Goal: Download file/media

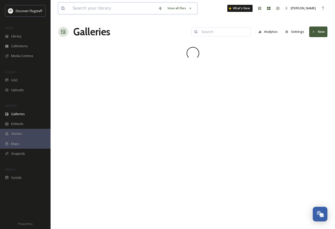
click at [121, 6] on input at bounding box center [113, 8] width 86 height 11
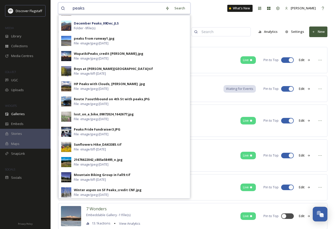
scroll to position [152, 0]
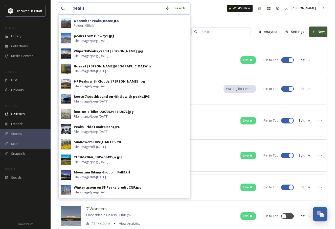
type input "peaks"
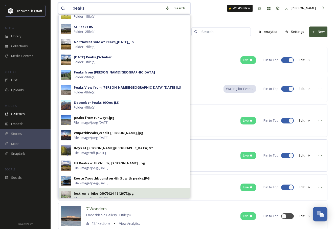
scroll to position [0, 0]
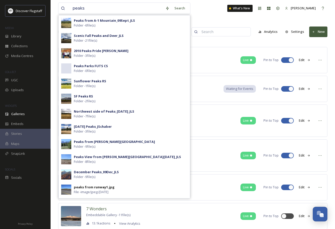
click at [217, 16] on div "peaks Search Peaks from A-1 Mountain_09Sept_JLS Folder - 6 file(s) Scenic Fall …" at bounding box center [192, 8] width 269 height 17
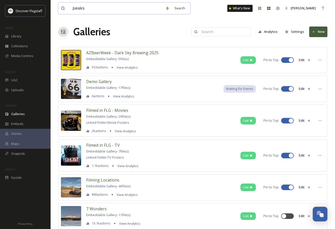
click at [134, 9] on input "peaks" at bounding box center [116, 8] width 93 height 11
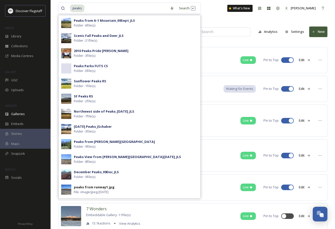
click at [213, 8] on div "peaks Search Peaks from A-1 Mountain_09Sept_JLS Folder - 6 file(s) Scenic Fall …" at bounding box center [192, 8] width 269 height 17
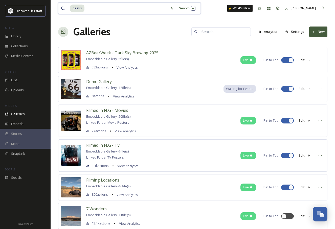
click at [155, 10] on input at bounding box center [126, 8] width 82 height 11
click at [177, 9] on div "Search Press Enter to search" at bounding box center [188, 8] width 22 height 10
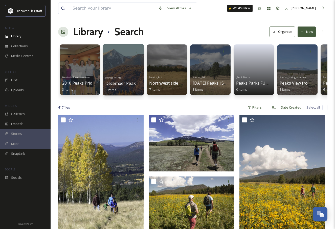
click at [119, 82] on span "December Peaks_09Dec_JLS" at bounding box center [133, 84] width 54 height 6
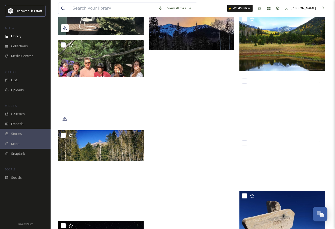
scroll to position [10688, 0]
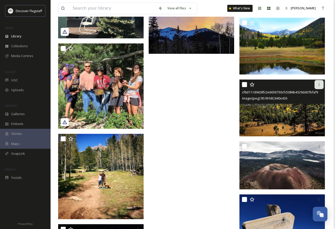
click at [320, 85] on icon at bounding box center [319, 85] width 4 height 4
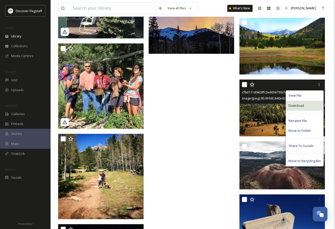
click at [300, 105] on span "Download" at bounding box center [296, 105] width 15 height 5
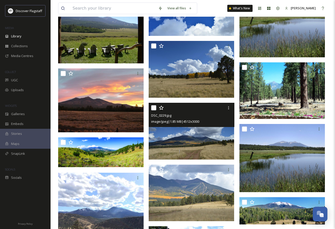
scroll to position [6159, 0]
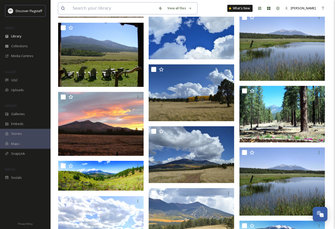
click at [107, 8] on input at bounding box center [113, 8] width 86 height 11
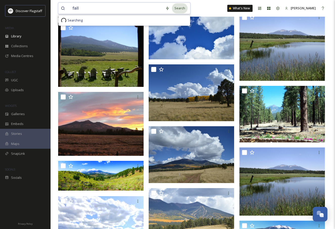
type input "fall"
click at [177, 7] on div "Search" at bounding box center [180, 8] width 16 height 10
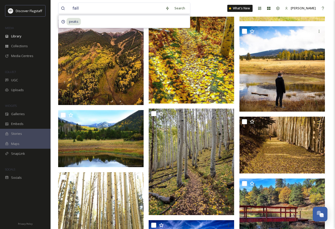
scroll to position [8466, 0]
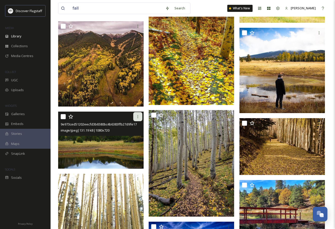
click at [139, 118] on icon at bounding box center [138, 117] width 4 height 4
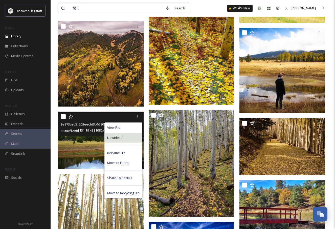
click at [117, 137] on span "Download" at bounding box center [114, 138] width 15 height 5
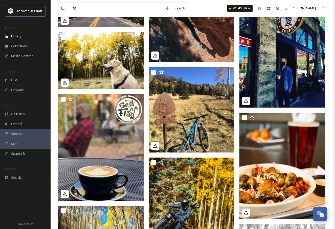
scroll to position [7422, 0]
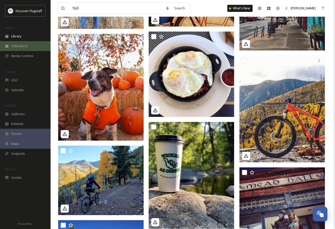
click at [22, 45] on span "Collections" at bounding box center [19, 46] width 17 height 5
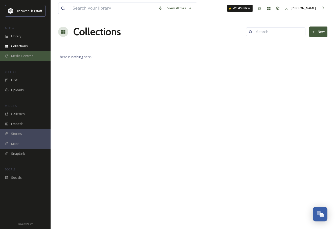
click at [18, 57] on span "Media Centres" at bounding box center [22, 56] width 22 height 5
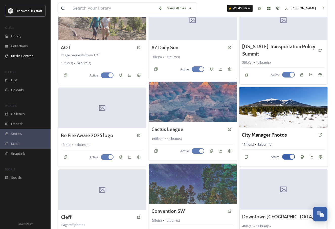
scroll to position [48, 0]
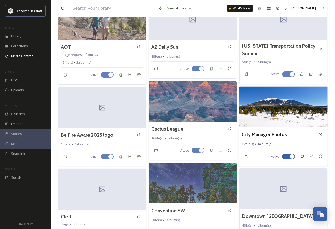
click at [278, 121] on img at bounding box center [283, 107] width 89 height 41
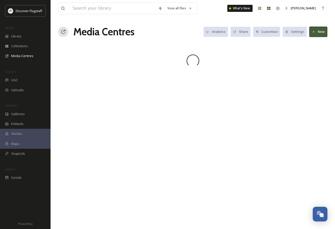
click at [278, 121] on div "View all files What's New [PERSON_NAME] Media Centres Analytics Share Customise…" at bounding box center [193, 114] width 285 height 229
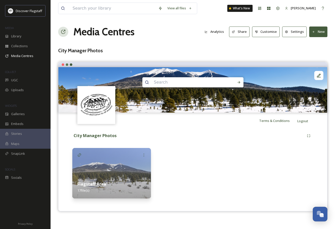
drag, startPoint x: 219, startPoint y: 56, endPoint x: 122, endPoint y: 190, distance: 164.4
click at [219, 56] on div "View all files What's New [PERSON_NAME] Media Centres Analytics Share Customise…" at bounding box center [193, 114] width 285 height 229
click at [120, 188] on div "Flagstaff Area 17 file(s)" at bounding box center [111, 187] width 79 height 23
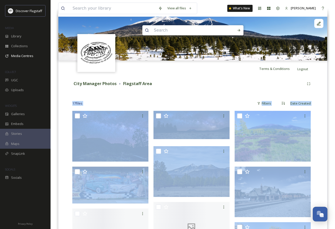
scroll to position [53, 0]
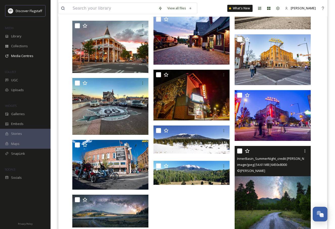
scroll to position [278, 0]
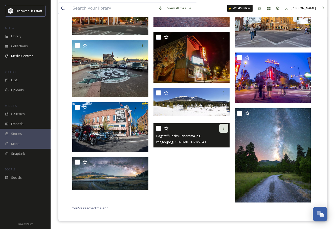
click at [224, 129] on icon at bounding box center [224, 128] width 1 height 3
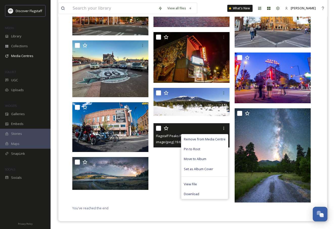
click at [203, 195] on div "Download" at bounding box center [204, 195] width 47 height 10
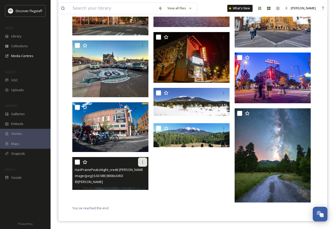
click at [144, 162] on icon at bounding box center [143, 162] width 4 height 4
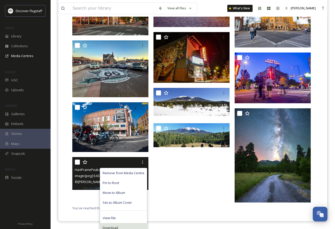
click at [107, 227] on span "Download" at bounding box center [110, 228] width 15 height 5
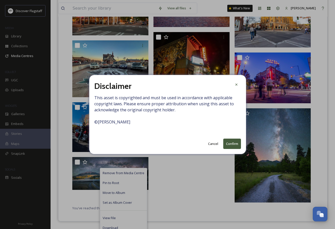
click at [237, 144] on button "Confirm" at bounding box center [232, 144] width 18 height 10
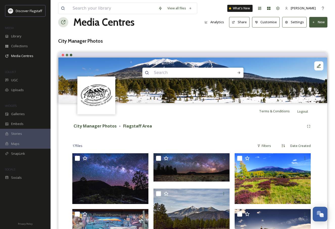
scroll to position [0, 0]
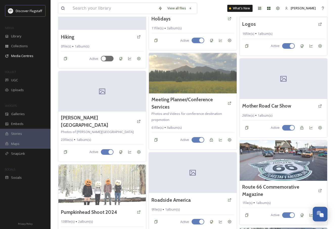
scroll to position [495, 0]
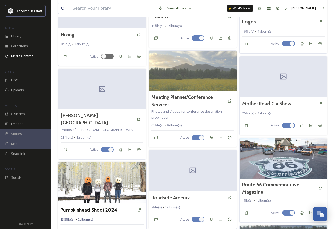
click at [99, 170] on img at bounding box center [102, 182] width 89 height 41
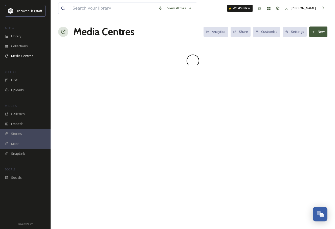
click at [99, 170] on div "View all files What's New [PERSON_NAME] Media Centres Analytics Share Customise…" at bounding box center [193, 114] width 285 height 229
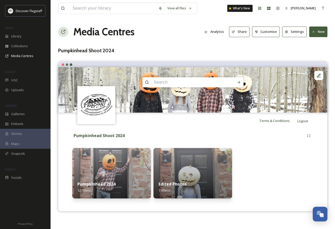
click at [257, 149] on div at bounding box center [274, 173] width 79 height 51
click at [111, 186] on strong "Pumpkinhead 2024" at bounding box center [96, 185] width 38 height 6
drag, startPoint x: 111, startPoint y: 186, endPoint x: 115, endPoint y: 178, distance: 8.9
click at [111, 186] on strong "Pumpkinhead 2024" at bounding box center [96, 185] width 38 height 6
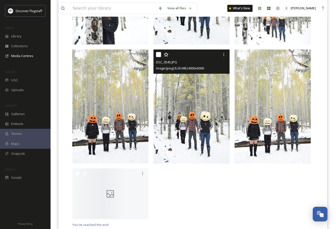
scroll to position [2991, 0]
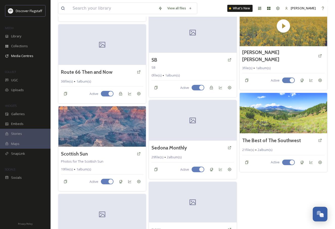
scroll to position [715, 0]
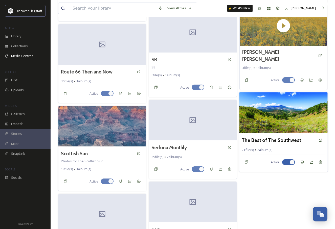
click at [263, 108] on img at bounding box center [283, 113] width 89 height 41
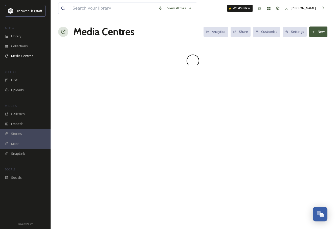
click at [263, 108] on div "View all files What's New [PERSON_NAME] Media Centres Analytics Share Customise…" at bounding box center [193, 114] width 285 height 229
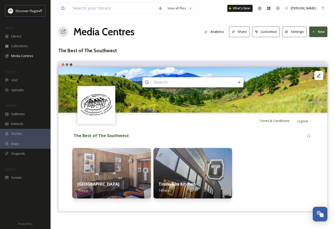
click at [202, 131] on div at bounding box center [192, 136] width 269 height 46
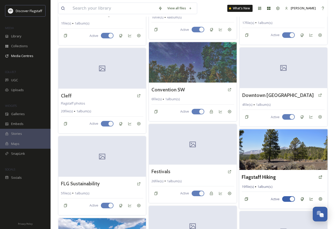
scroll to position [170, 0]
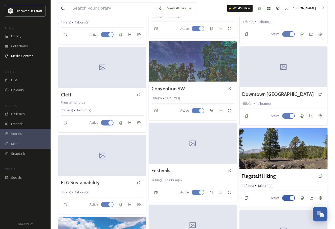
click at [285, 155] on img at bounding box center [283, 149] width 89 height 41
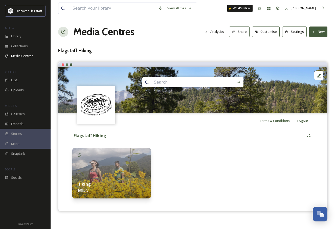
click at [105, 160] on img at bounding box center [111, 173] width 79 height 51
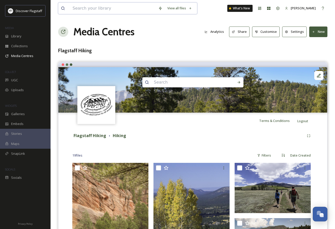
click at [102, 10] on input at bounding box center [113, 8] width 86 height 11
type input "N"
type input "CNF"
click at [175, 7] on div "Search" at bounding box center [180, 8] width 16 height 10
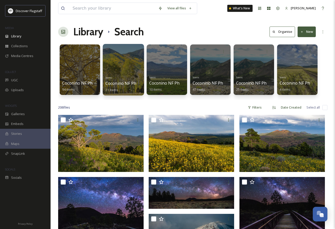
click at [129, 79] on div "Scenic Coconino NF Photos 2016-17 (credit CNF) 21 items" at bounding box center [124, 83] width 36 height 19
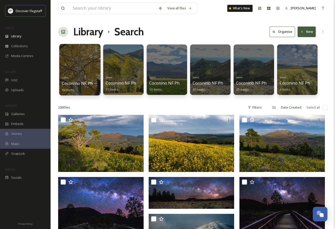
click at [80, 72] on div at bounding box center [79, 70] width 41 height 52
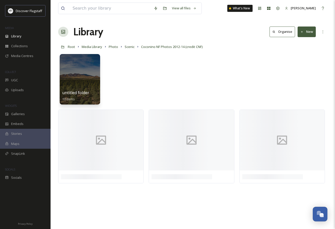
click at [212, 80] on div "untitled folder 10 items" at bounding box center [192, 81] width 269 height 58
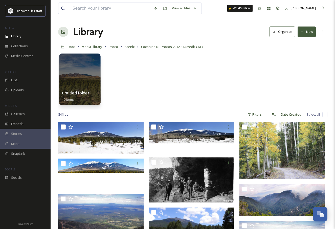
click at [83, 77] on div at bounding box center [79, 80] width 41 height 52
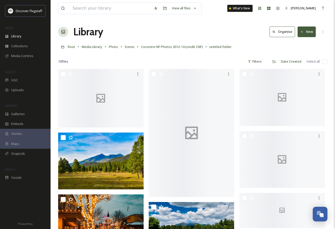
click at [166, 34] on div "Library Organise New" at bounding box center [192, 31] width 269 height 15
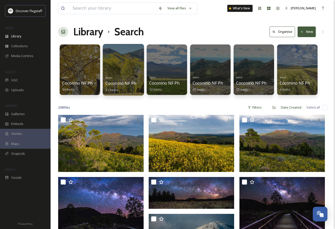
click at [120, 64] on div at bounding box center [123, 70] width 41 height 52
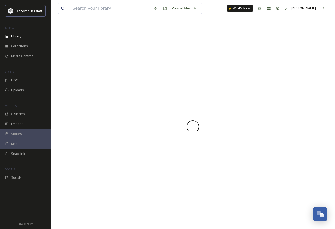
click at [120, 64] on div at bounding box center [192, 126] width 269 height 205
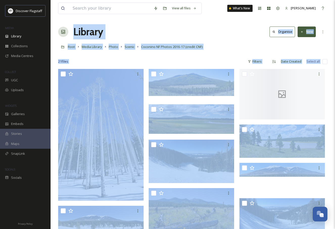
click at [180, 29] on div "Library Organise New" at bounding box center [192, 31] width 269 height 15
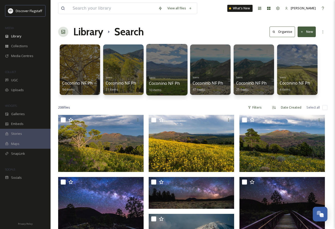
click at [166, 58] on div at bounding box center [166, 70] width 41 height 52
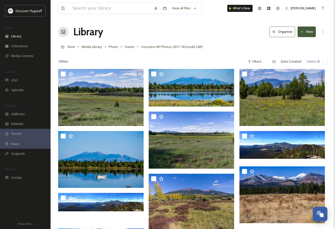
click at [191, 27] on div "Library Organise New" at bounding box center [192, 31] width 269 height 15
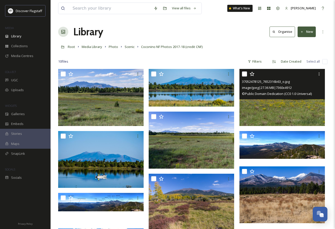
scroll to position [69, 0]
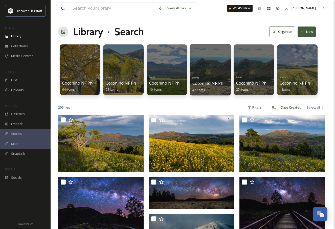
click at [214, 66] on div at bounding box center [210, 70] width 41 height 52
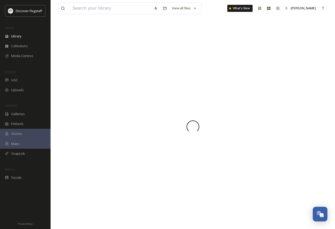
click at [214, 66] on div at bounding box center [192, 126] width 269 height 205
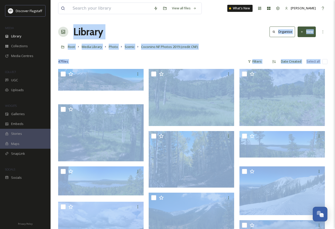
click at [182, 28] on div "Library Organise New" at bounding box center [192, 31] width 269 height 15
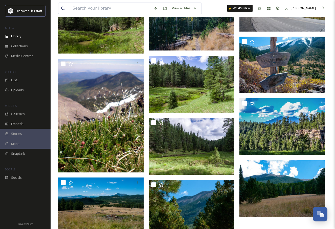
scroll to position [792, 0]
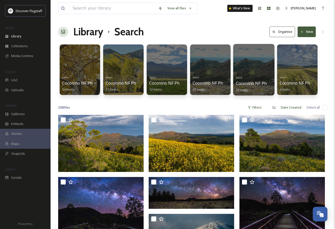
click at [269, 61] on div at bounding box center [253, 70] width 41 height 52
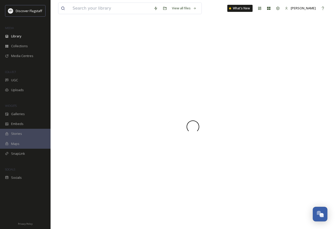
click at [269, 61] on div at bounding box center [192, 126] width 269 height 205
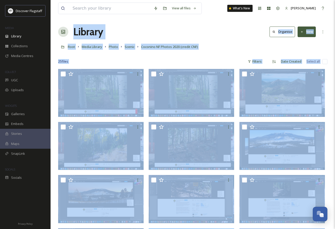
click at [221, 33] on div "Library Organise New" at bounding box center [192, 31] width 269 height 15
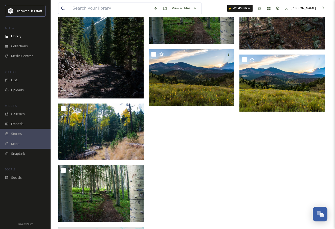
scroll to position [373, 0]
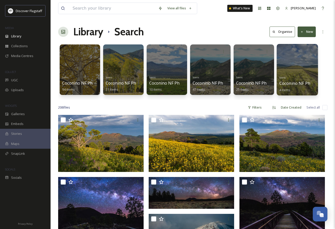
click at [294, 60] on div at bounding box center [297, 70] width 41 height 52
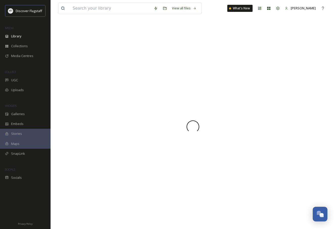
click at [294, 60] on div at bounding box center [192, 126] width 269 height 205
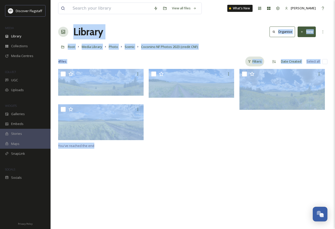
click at [256, 57] on div "Filters" at bounding box center [254, 62] width 19 height 10
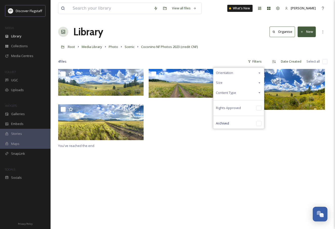
click at [217, 36] on div "Library Organise New" at bounding box center [192, 31] width 269 height 15
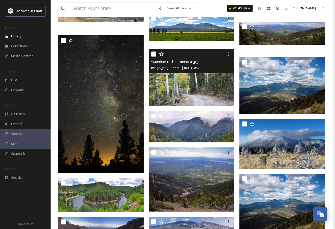
scroll to position [2511, 0]
